Goal: Contribute content

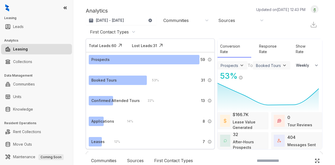
select select "******"
click at [24, 22] on link "Leads" at bounding box center [18, 26] width 10 height 10
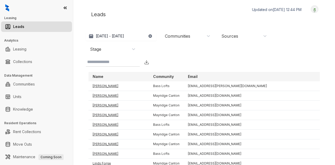
click at [183, 36] on div "Communities" at bounding box center [177, 36] width 25 height 6
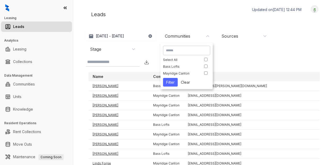
click at [188, 68] on div "Bass Lofts" at bounding box center [181, 67] width 36 height 4
click at [167, 80] on button "Filter" at bounding box center [170, 82] width 15 height 9
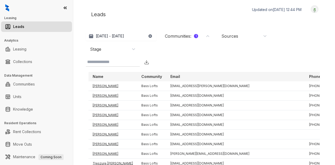
click at [130, 62] on input at bounding box center [108, 62] width 43 height 6
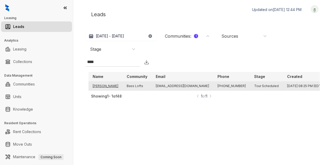
type input "****"
click at [106, 83] on td "[PERSON_NAME]" at bounding box center [106, 85] width 34 height 9
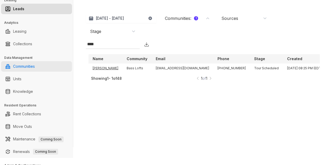
scroll to position [26, 0]
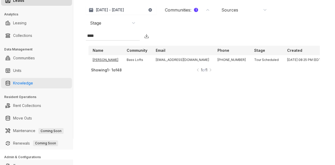
click at [18, 80] on link "Knowledge" at bounding box center [23, 83] width 20 height 10
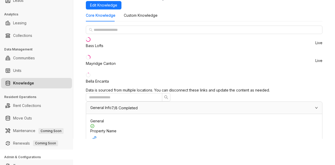
scroll to position [105, 0]
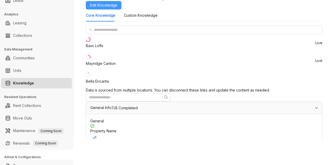
click at [117, 4] on span "Edit Knowledge" at bounding box center [103, 5] width 27 height 6
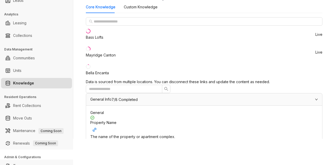
drag, startPoint x: 278, startPoint y: 98, endPoint x: 134, endPoint y: 98, distance: 144.1
type input "**********"
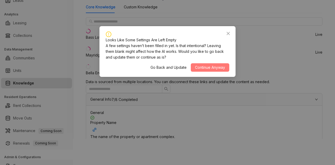
click at [214, 66] on span "Continue Anyway" at bounding box center [210, 68] width 30 height 6
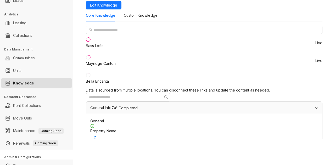
scroll to position [393, 0]
drag, startPoint x: 276, startPoint y: 78, endPoint x: 320, endPoint y: 75, distance: 43.6
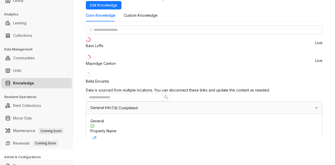
click at [320, 75] on div "Home / Knowledge AI Knowledge Build and customize automated messages for differ…" at bounding box center [204, 56] width 262 height 165
drag, startPoint x: 276, startPoint y: 64, endPoint x: 330, endPoint y: 63, distance: 53.5
click at [330, 63] on div "Home / Knowledge AI Knowledge Build and customize automated messages for differ…" at bounding box center [204, 56] width 262 height 165
